Goal: Check status: Check status

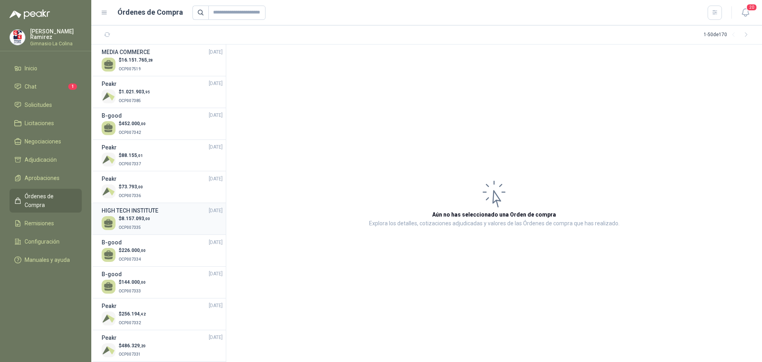
click at [144, 219] on span ",00" at bounding box center [147, 218] width 6 height 4
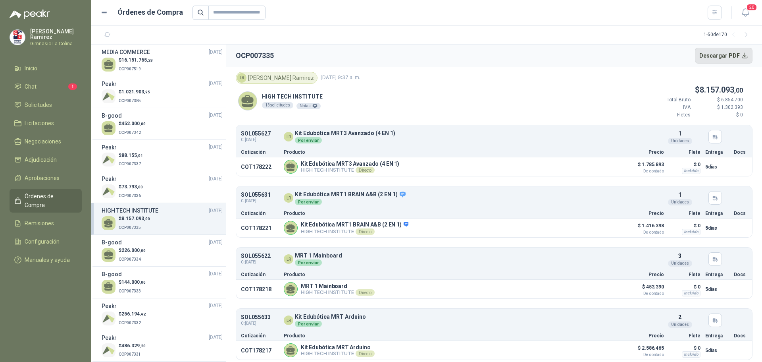
click at [743, 55] on button "Descargar PDF" at bounding box center [724, 56] width 58 height 16
click at [389, 17] on div at bounding box center [457, 13] width 530 height 14
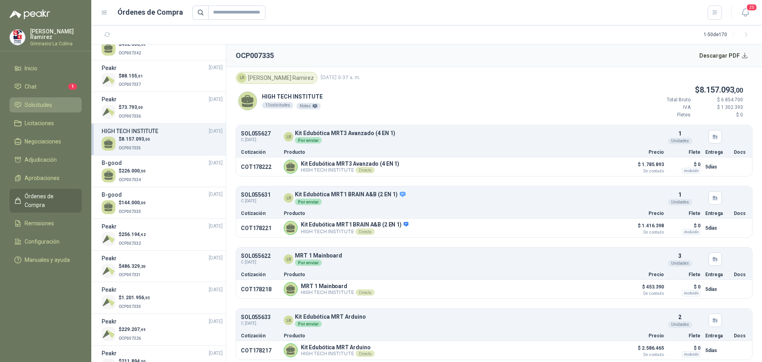
click at [46, 104] on span "Solicitudes" at bounding box center [38, 104] width 27 height 9
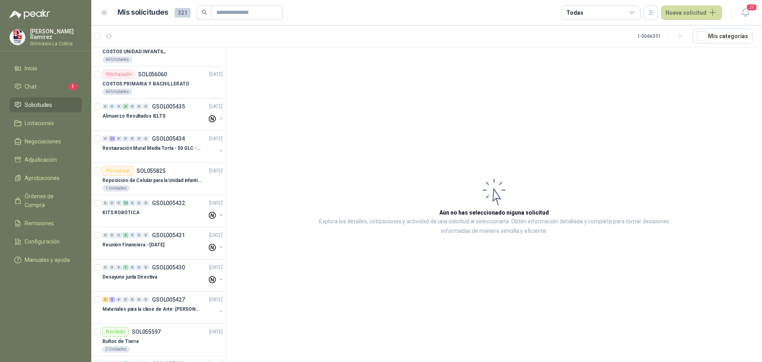
scroll to position [278, 0]
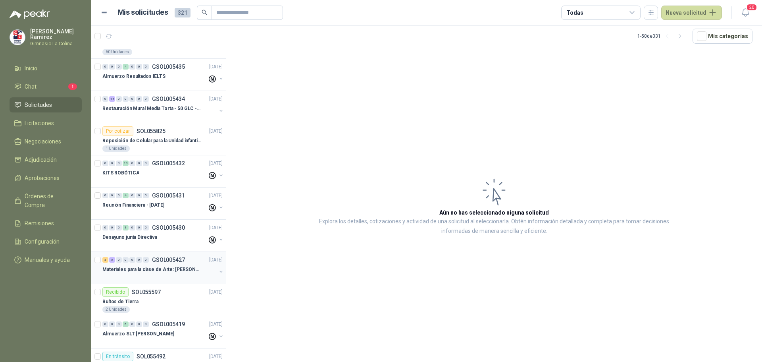
click at [161, 264] on div "3 5 0 0 0 0 0 GSOL005427 [DATE]" at bounding box center [163, 260] width 122 height 10
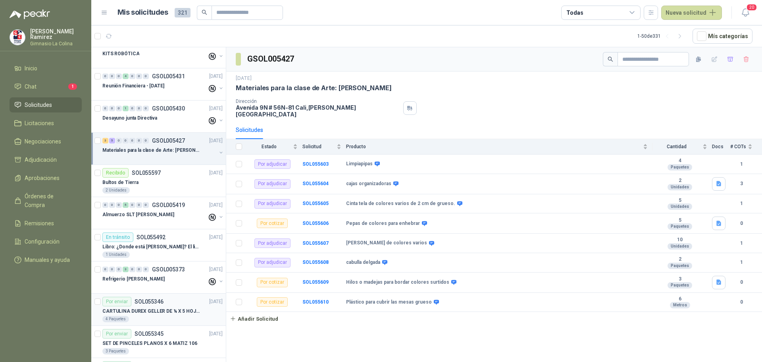
scroll to position [437, 0]
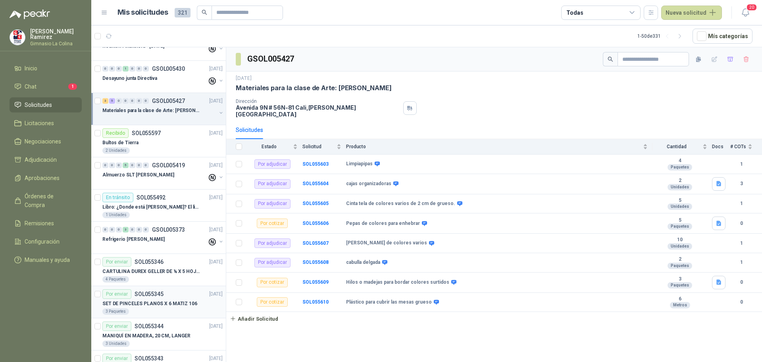
click at [144, 310] on div "3 Paquetes" at bounding box center [162, 311] width 120 height 6
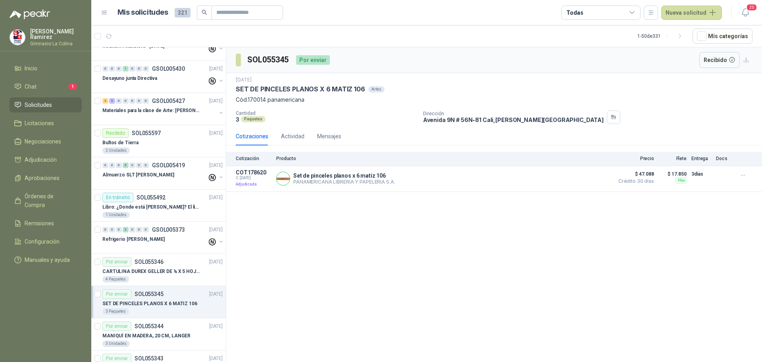
scroll to position [476, 0]
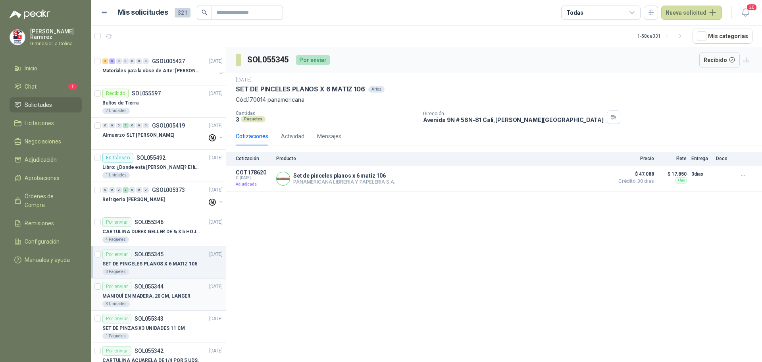
click at [155, 304] on div "3 Unidades" at bounding box center [162, 303] width 120 height 6
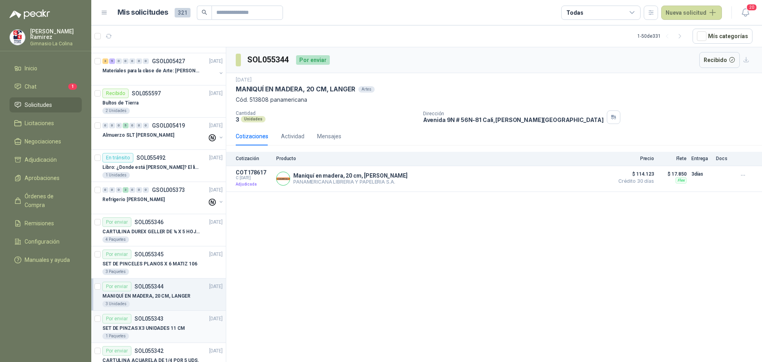
click at [154, 331] on p "SET DE PINZAS X3 UNIDADES 11 CM" at bounding box center [143, 328] width 83 height 8
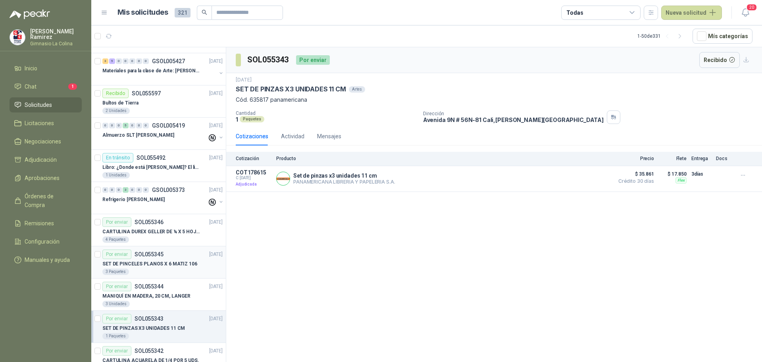
scroll to position [516, 0]
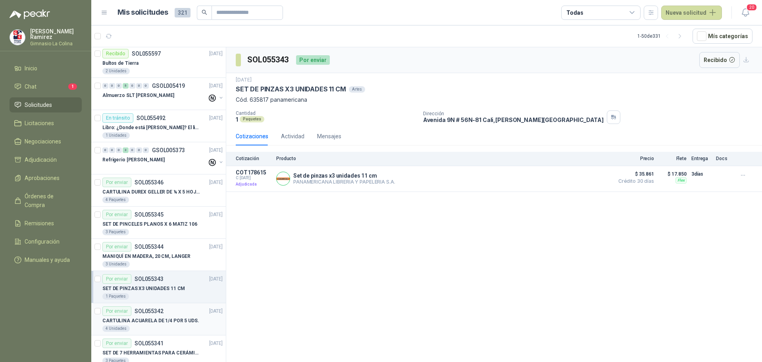
click at [144, 318] on p "CARTULINA ACUARELA DE 1/4 POR 5 UDS." at bounding box center [150, 321] width 97 height 8
click at [296, 134] on div "Actividad" at bounding box center [292, 136] width 23 height 9
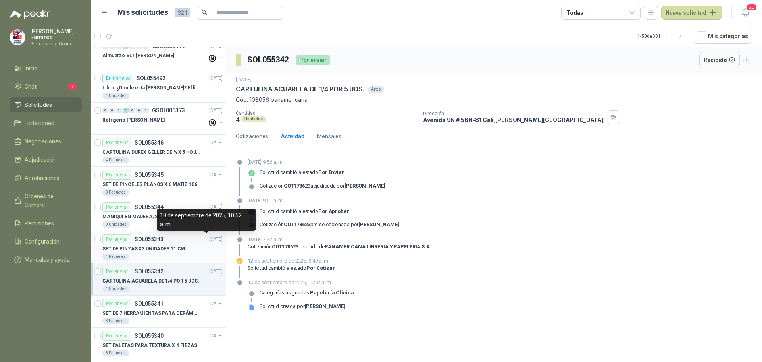
scroll to position [595, 0]
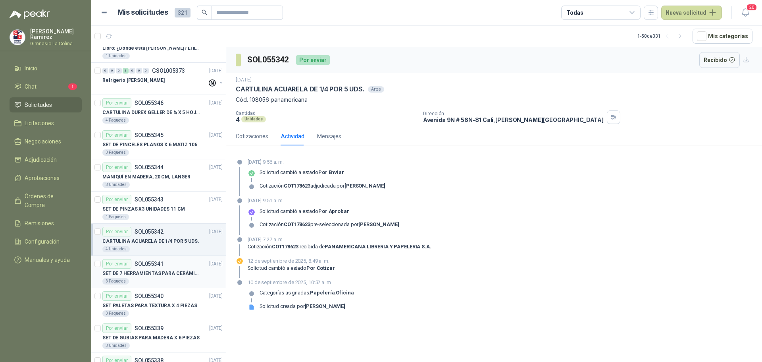
click at [148, 275] on p "SET DE 7 HERRAMIENTAS PARA CERÁMICA, AMARILLAS" at bounding box center [151, 273] width 99 height 8
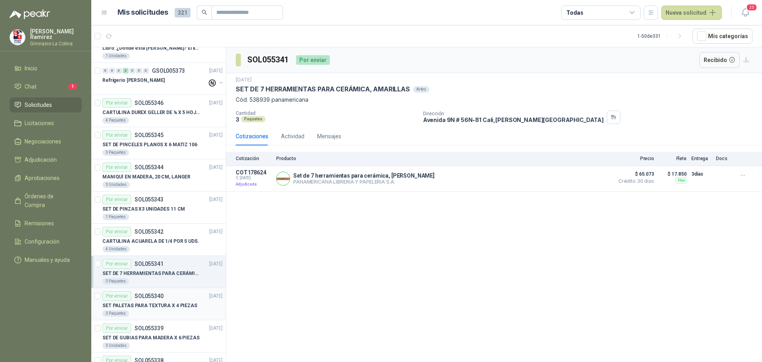
click at [165, 301] on div "SET PALETAS PARA TEXTURA X 4 PIEZAS" at bounding box center [162, 305] width 120 height 10
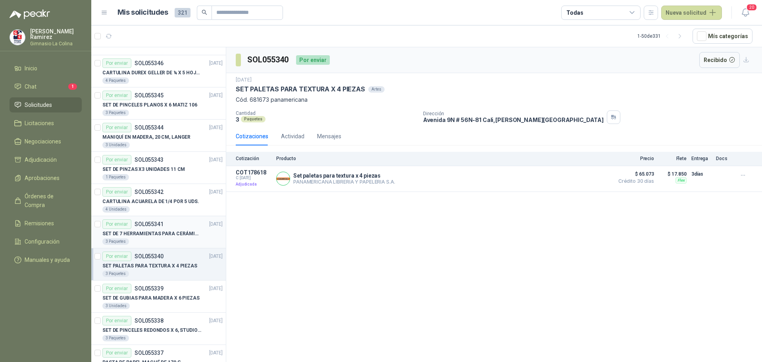
scroll to position [675, 0]
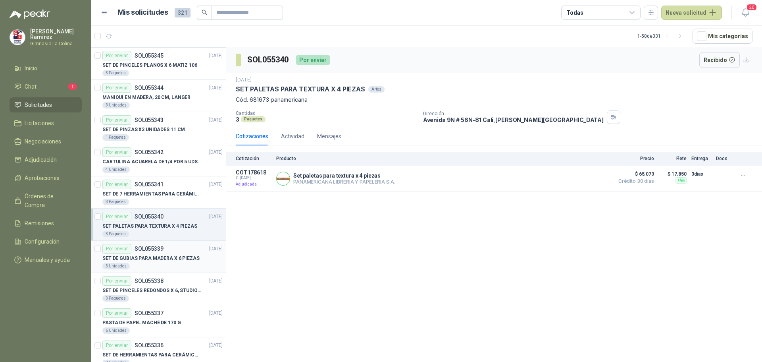
click at [176, 256] on p "SET DE GUBIAS PARA MADERA X 6 PIEZAS" at bounding box center [150, 258] width 97 height 8
click at [180, 288] on p "SET DE PINCELES REDONDOS X 6, STUDIO 306" at bounding box center [151, 291] width 99 height 8
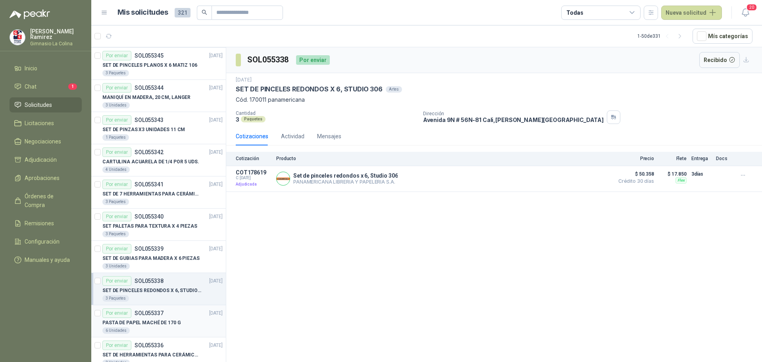
click at [154, 321] on p "PASTA DE PAPEL MACHÉ DE 170 G" at bounding box center [141, 323] width 79 height 8
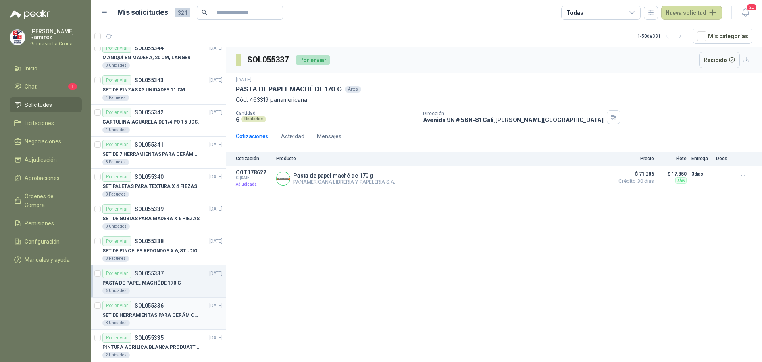
scroll to position [754, 0]
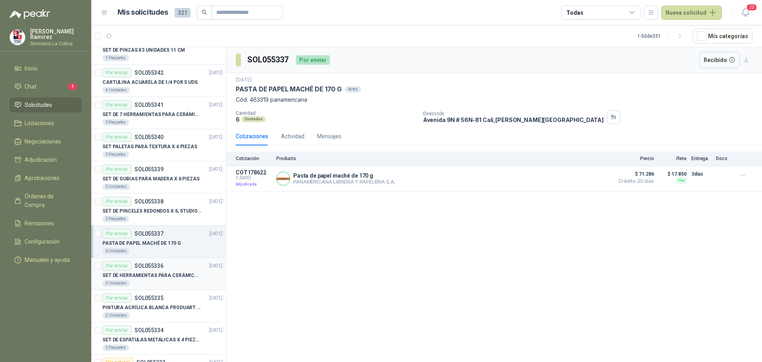
click at [154, 278] on p "SET DE HERRAMIENTAS PARA CERÁMICA EN MADERA X 5 PIEZAS" at bounding box center [151, 275] width 99 height 8
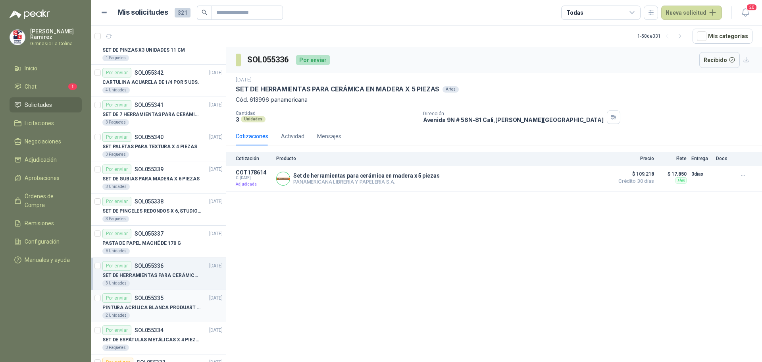
click at [161, 311] on div "PINTURA ACRÍLICA BLANCA PRODUART DE 240 CM3" at bounding box center [162, 307] width 120 height 10
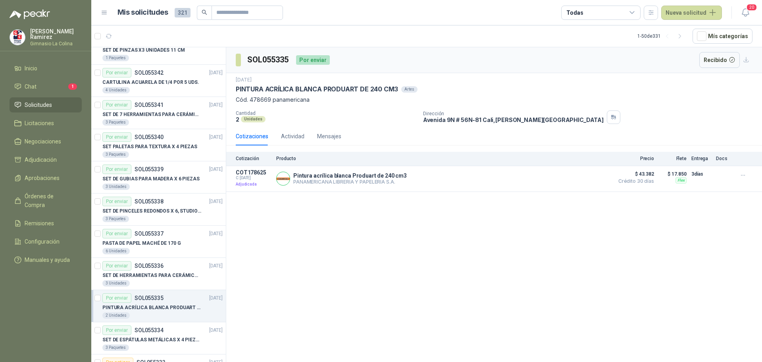
scroll to position [794, 0]
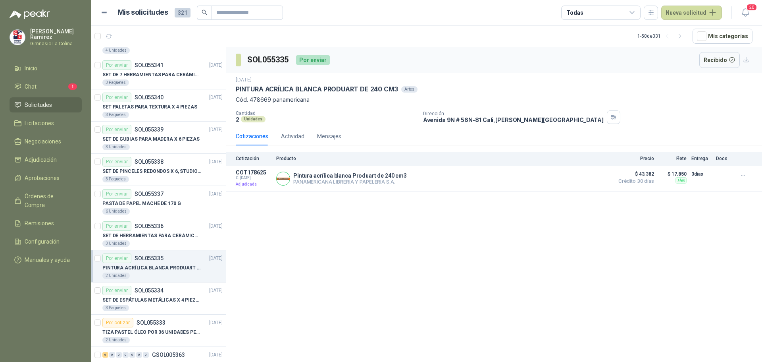
click at [183, 300] on p "SET DE ESPÁTULAS METÁLICAS X 4 PIEZAS" at bounding box center [151, 300] width 99 height 8
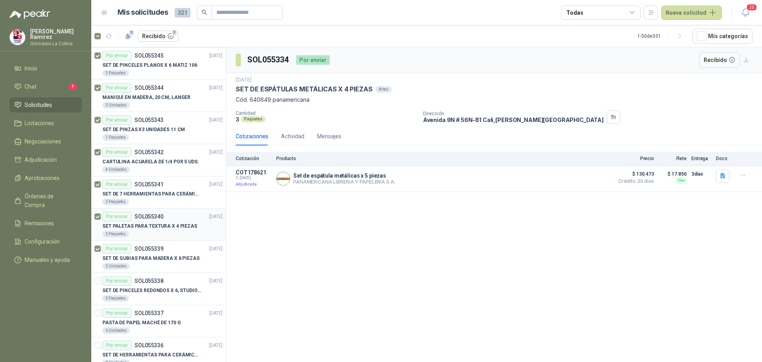
scroll to position [754, 0]
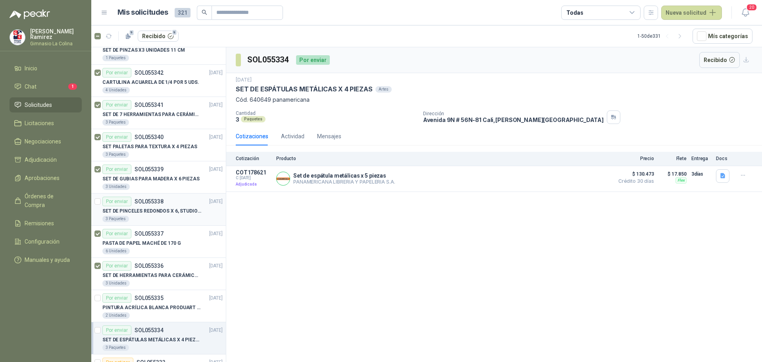
click at [99, 205] on div at bounding box center [97, 208] width 6 height 25
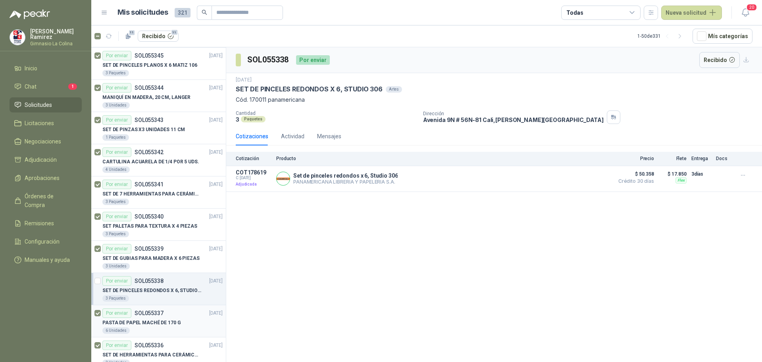
scroll to position [476, 0]
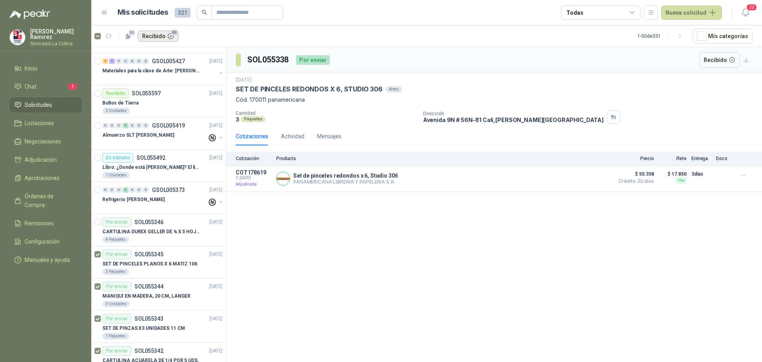
click at [158, 35] on button "Recibido 11" at bounding box center [158, 36] width 41 height 11
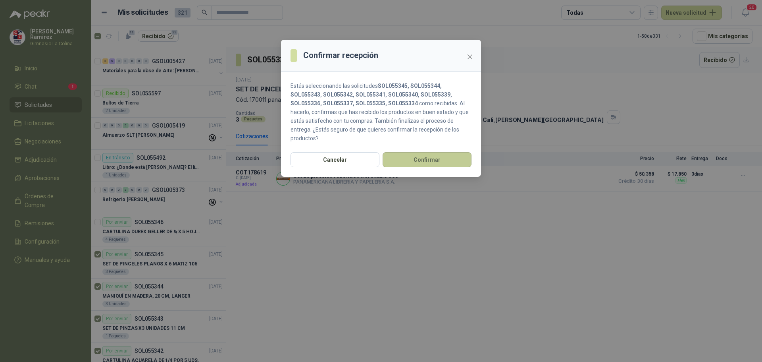
click at [443, 160] on button "Confirmar" at bounding box center [427, 159] width 89 height 15
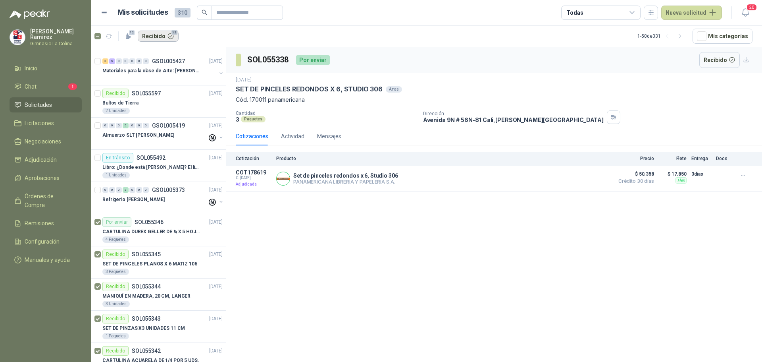
click at [159, 31] on button "Recibido 12" at bounding box center [158, 36] width 41 height 11
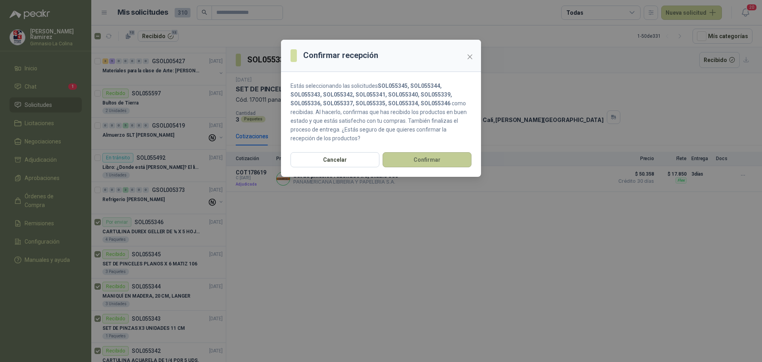
click at [425, 158] on button "Confirmar" at bounding box center [427, 159] width 89 height 15
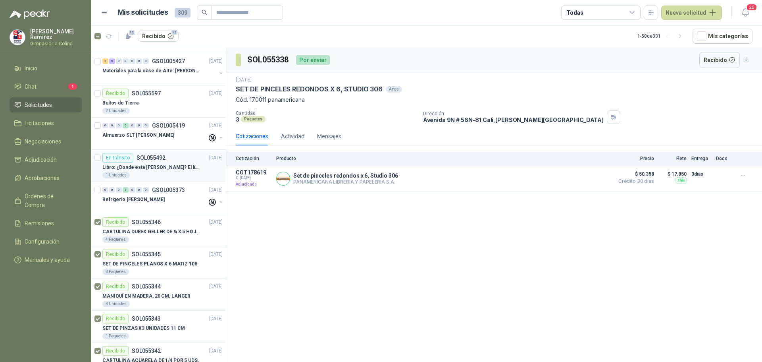
click at [174, 168] on p "Libro: ¿Donde está [PERSON_NAME]? El libro mágico. Autor: [PERSON_NAME]" at bounding box center [151, 168] width 99 height 8
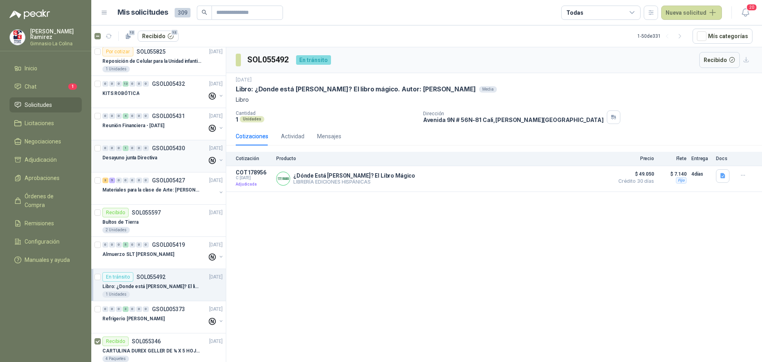
scroll to position [119, 0]
